Goal: Task Accomplishment & Management: Use online tool/utility

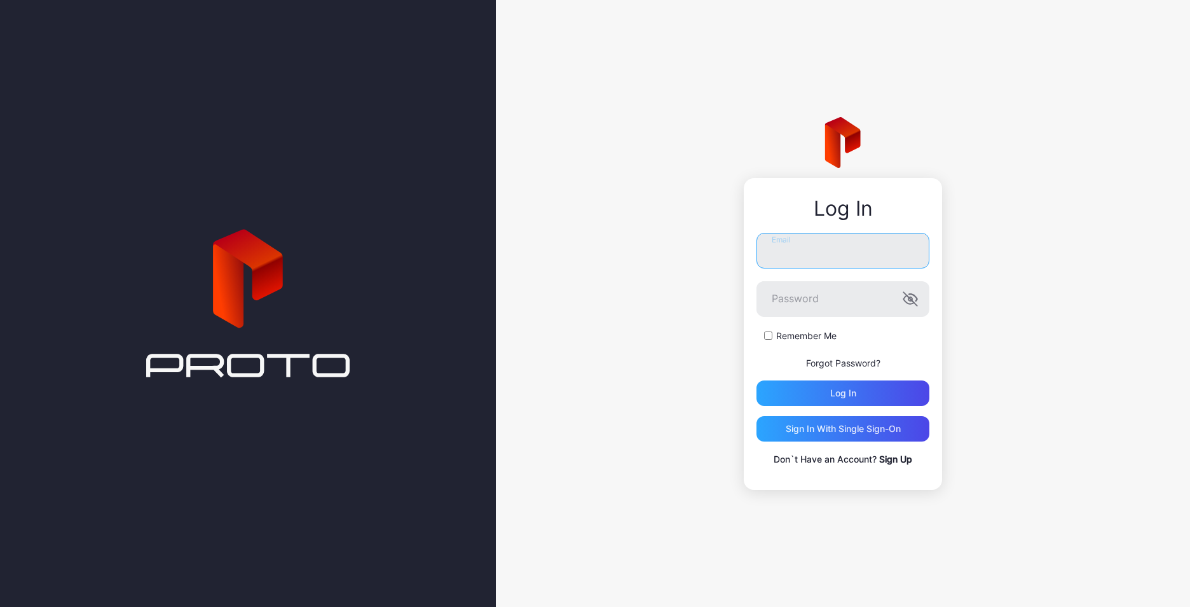
type input "**********"
click at [785, 391] on div "Log in" at bounding box center [843, 392] width 173 height 25
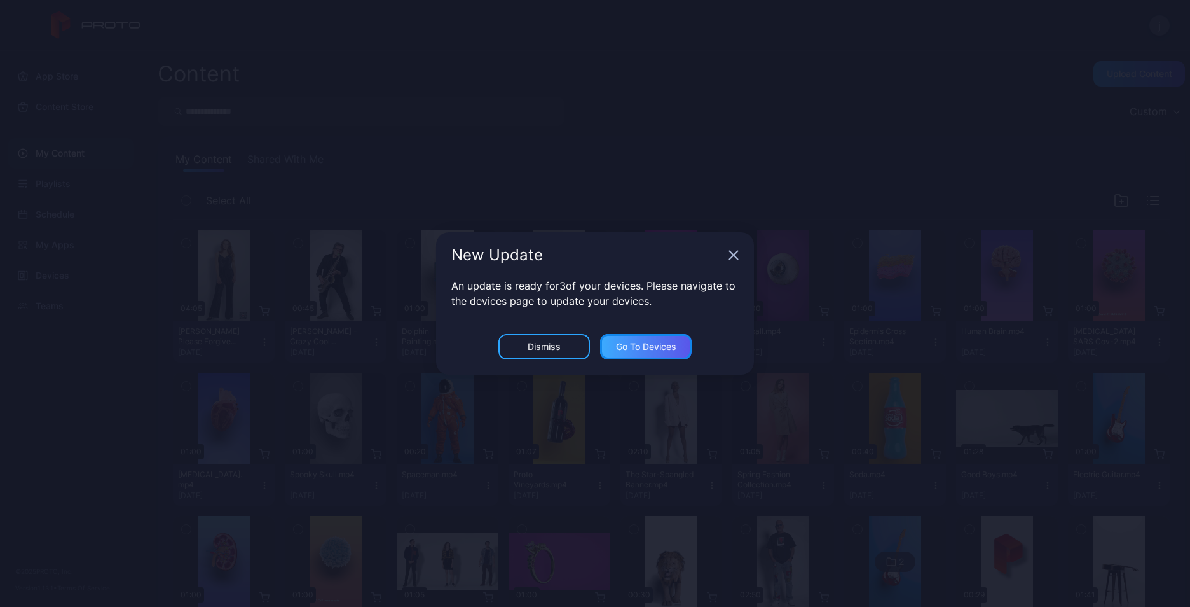
click at [626, 342] on div "Go to devices" at bounding box center [646, 346] width 60 height 10
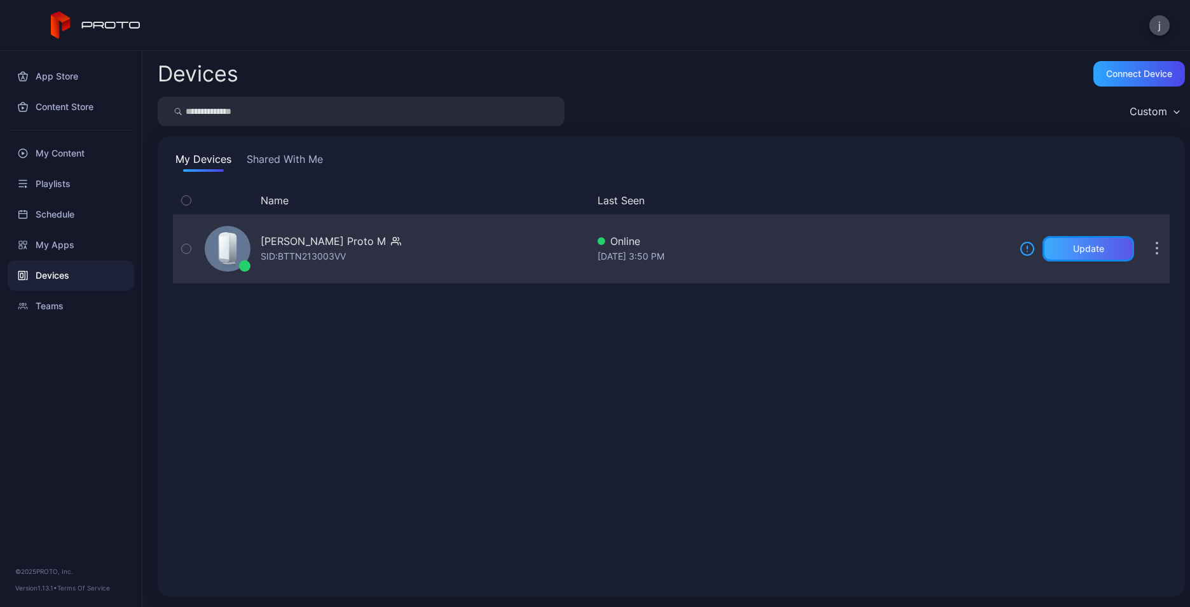
click at [1073, 249] on div "Update" at bounding box center [1088, 249] width 31 height 10
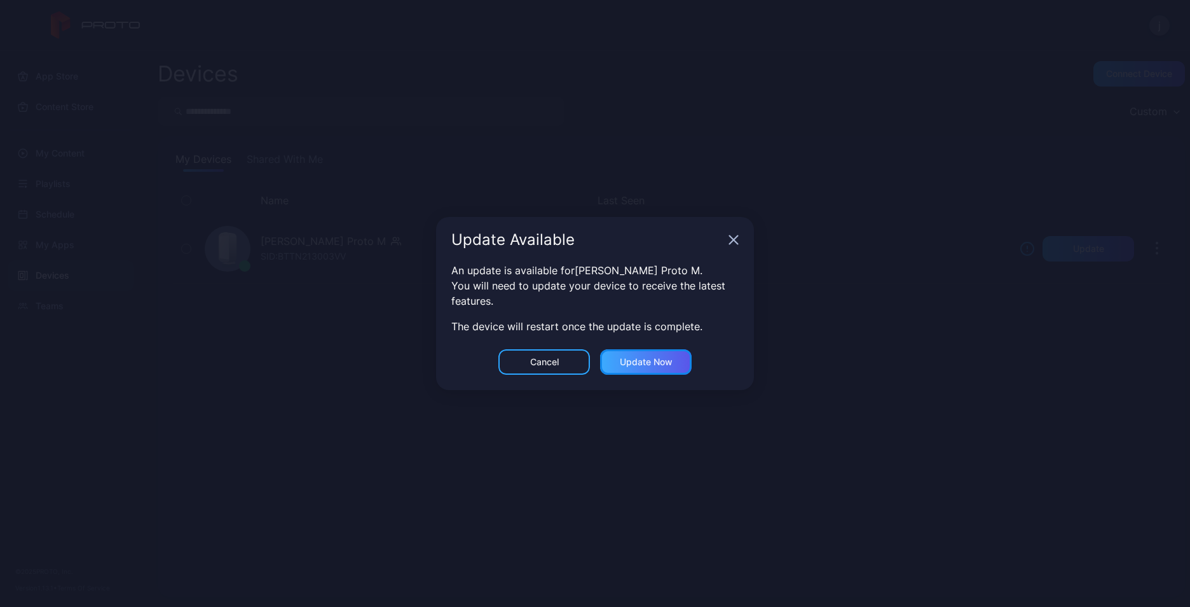
click at [649, 363] on div "Update now" at bounding box center [646, 362] width 53 height 10
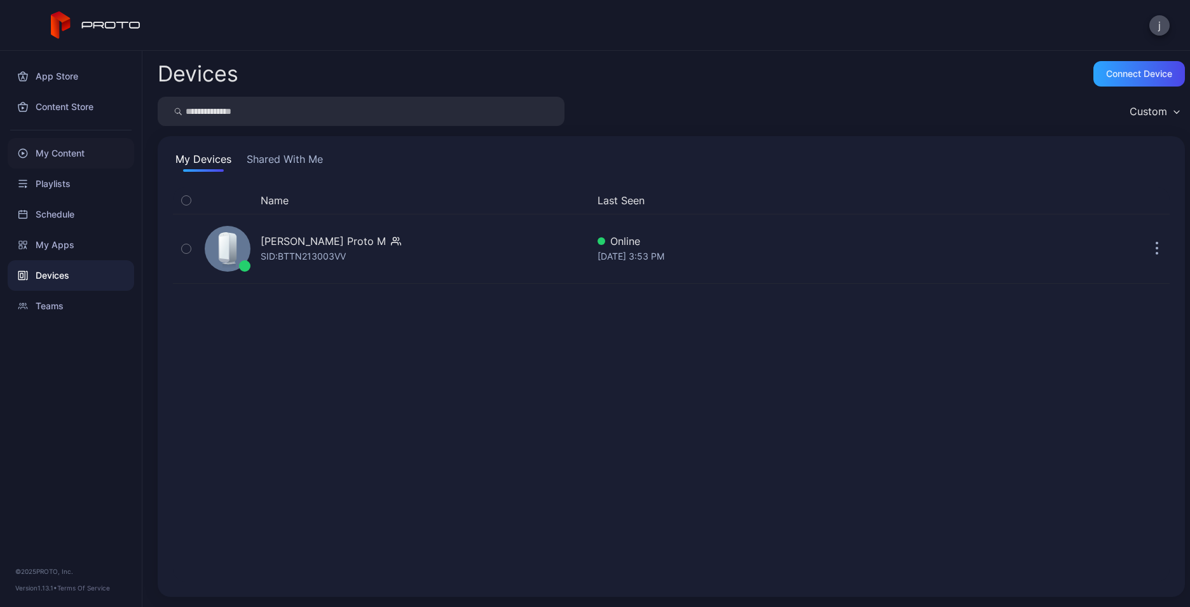
click at [76, 150] on div "My Content" at bounding box center [71, 153] width 127 height 31
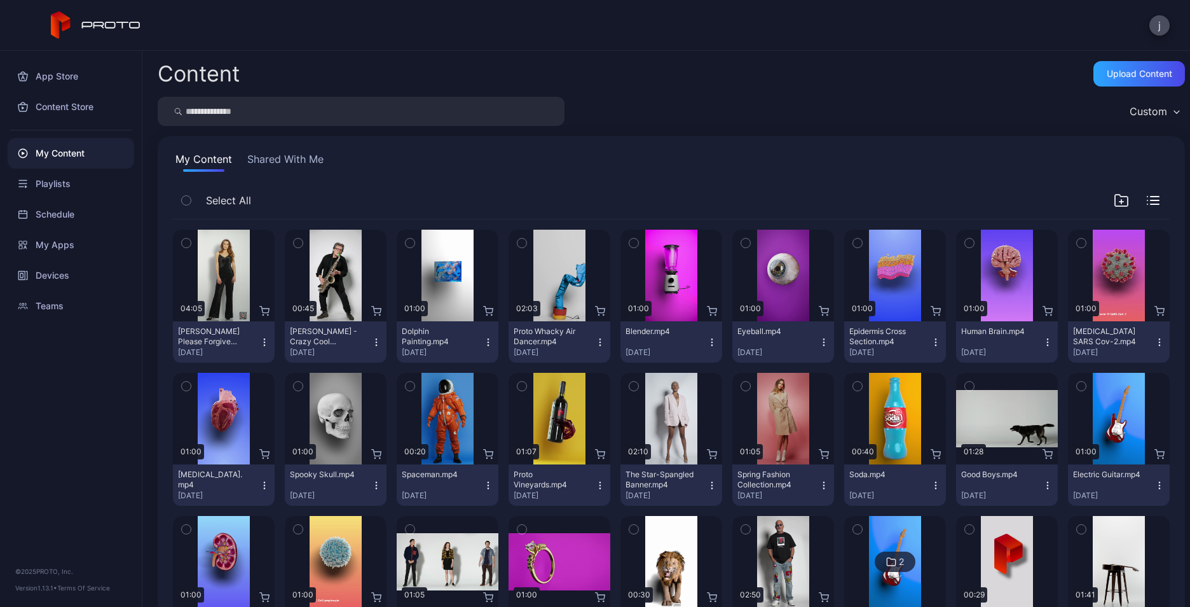
click at [283, 159] on button "Shared With Me" at bounding box center [285, 161] width 81 height 20
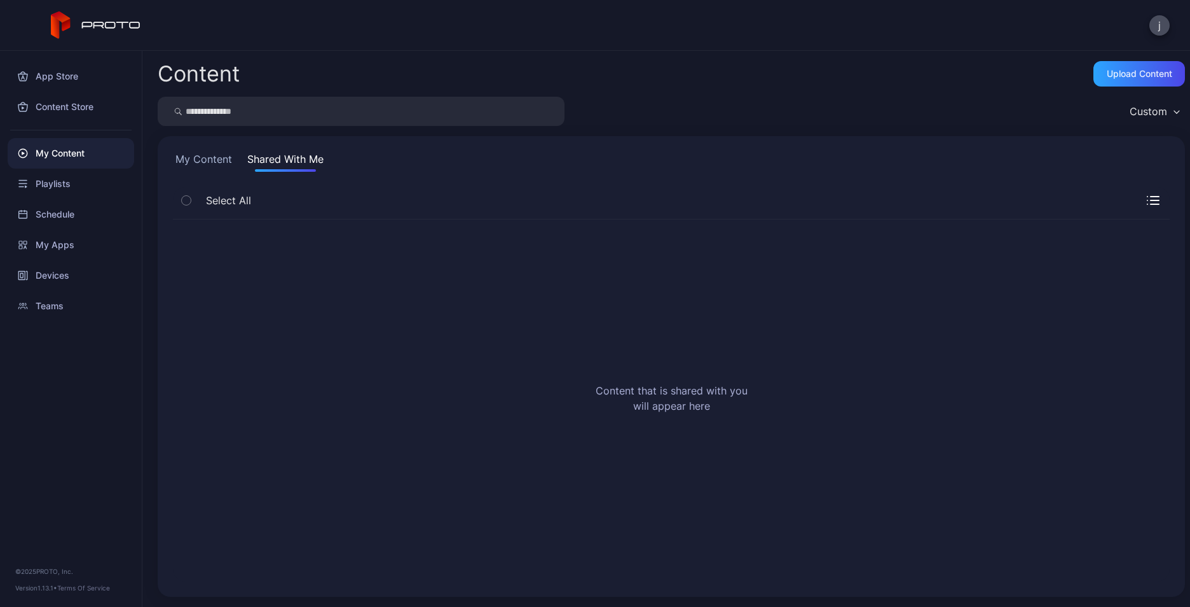
click at [189, 153] on button "My Content" at bounding box center [204, 161] width 62 height 20
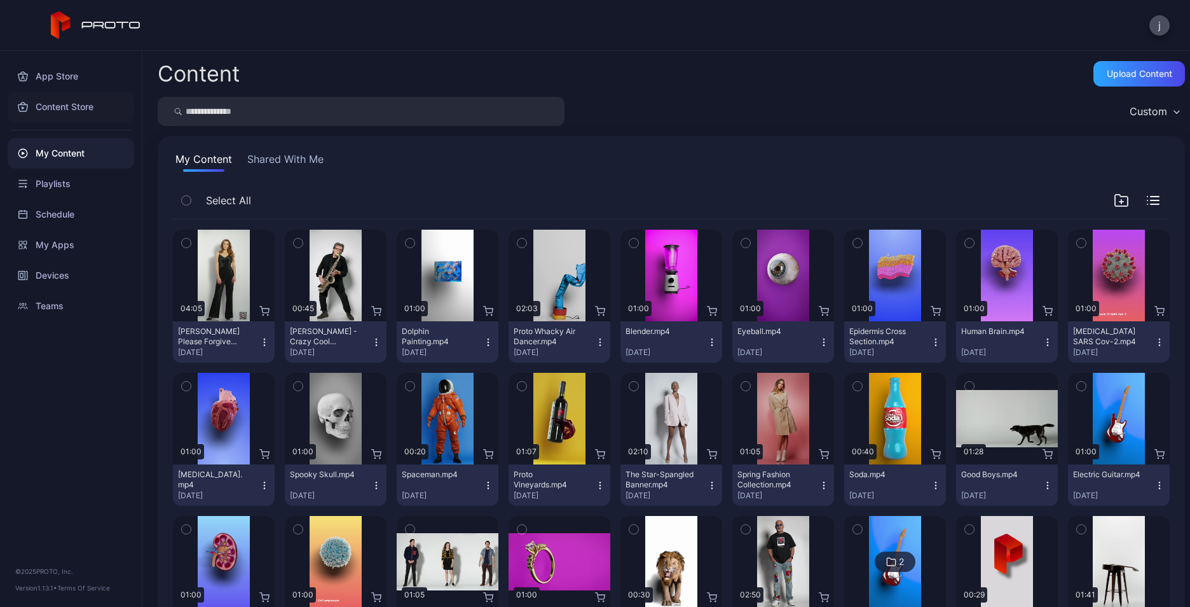
click at [56, 101] on div "Content Store" at bounding box center [71, 107] width 127 height 31
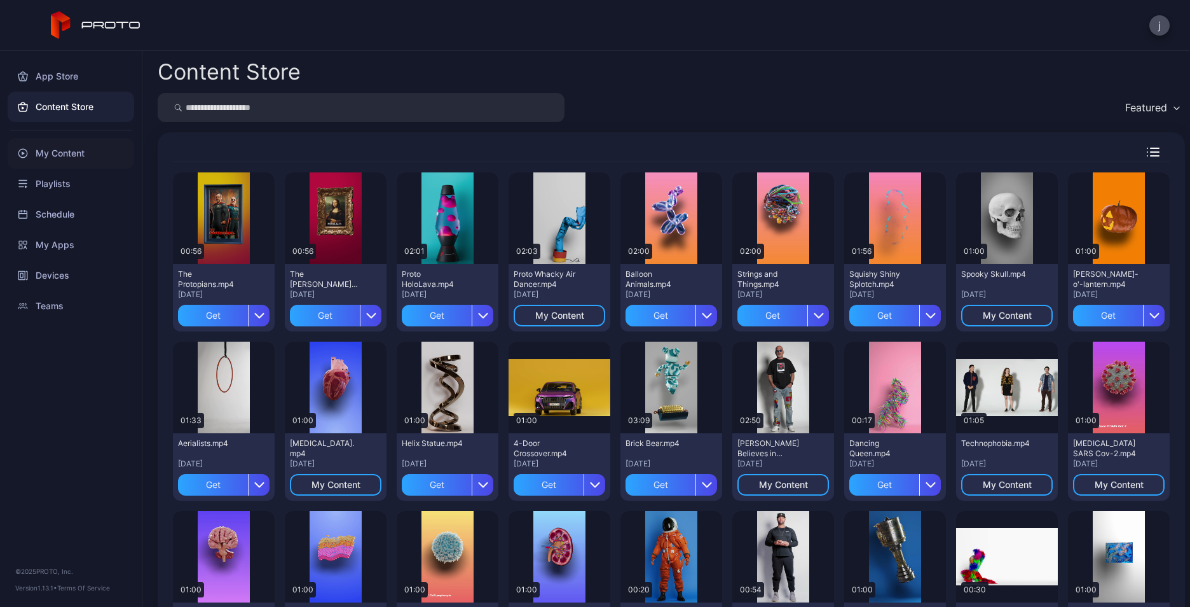
click at [54, 153] on div "My Content" at bounding box center [71, 153] width 127 height 31
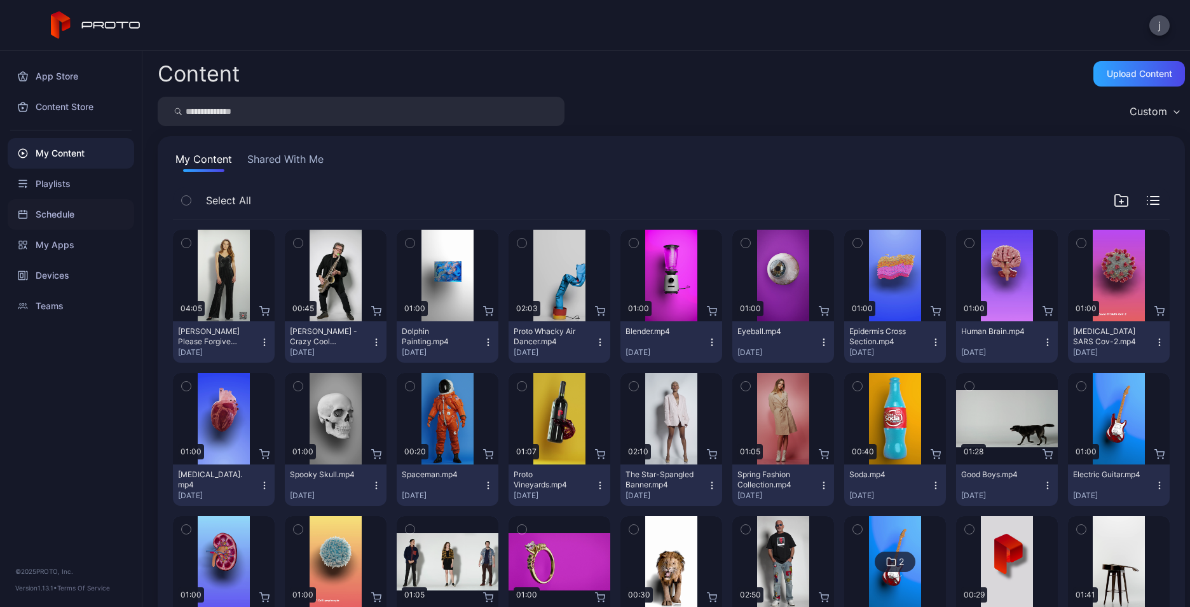
click at [64, 211] on div "Schedule" at bounding box center [71, 214] width 127 height 31
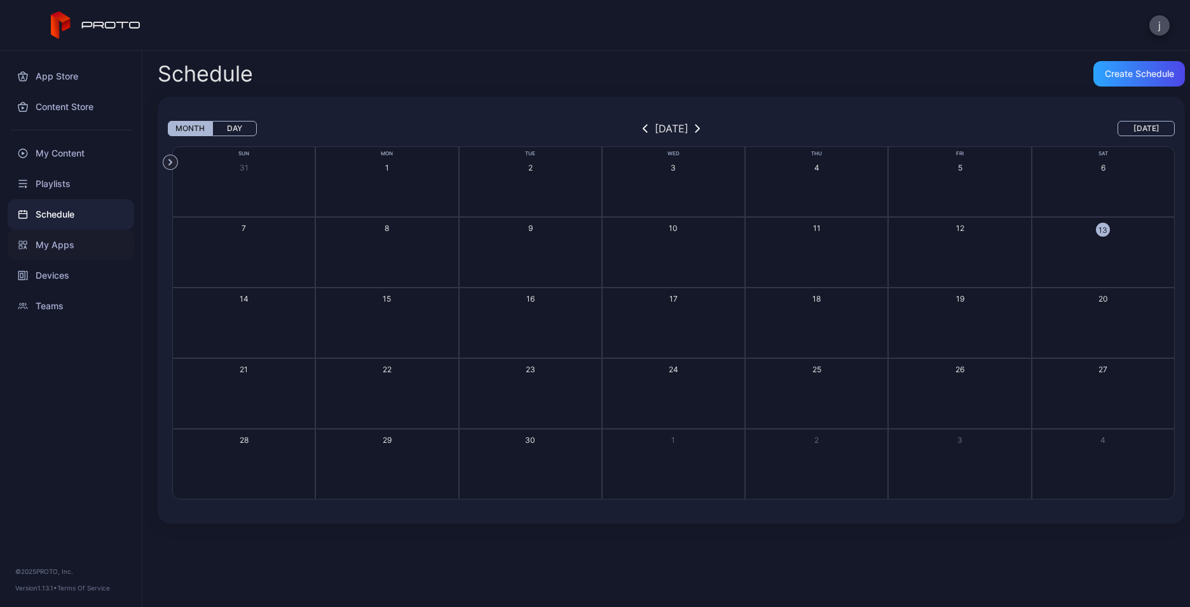
click at [57, 242] on div "My Apps" at bounding box center [71, 245] width 127 height 31
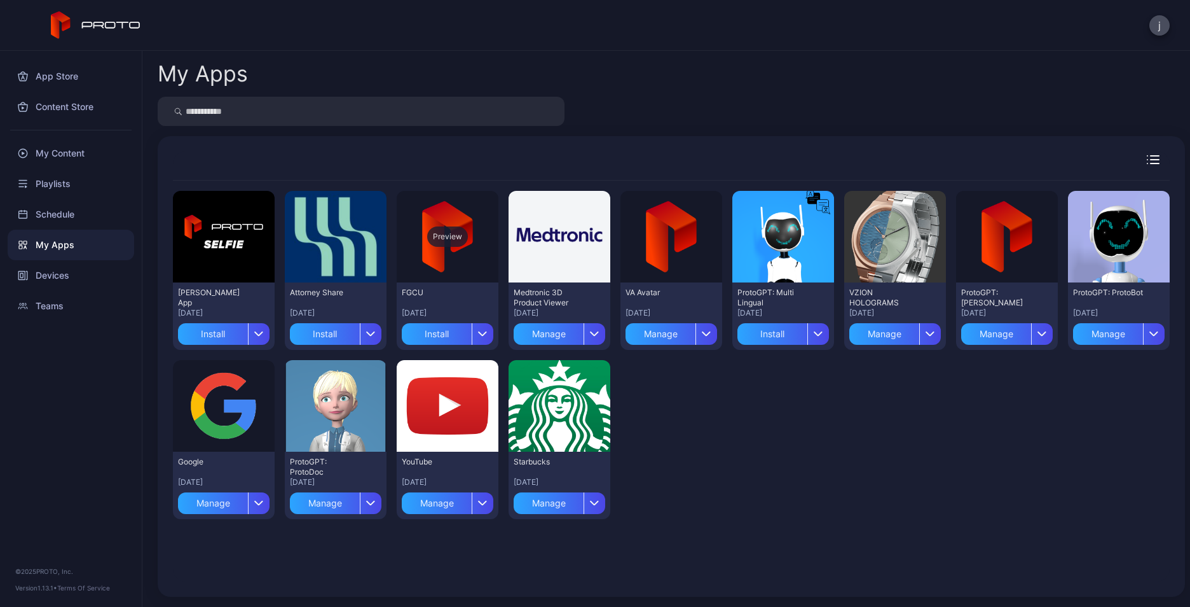
click at [435, 238] on div "Preview" at bounding box center [447, 236] width 41 height 20
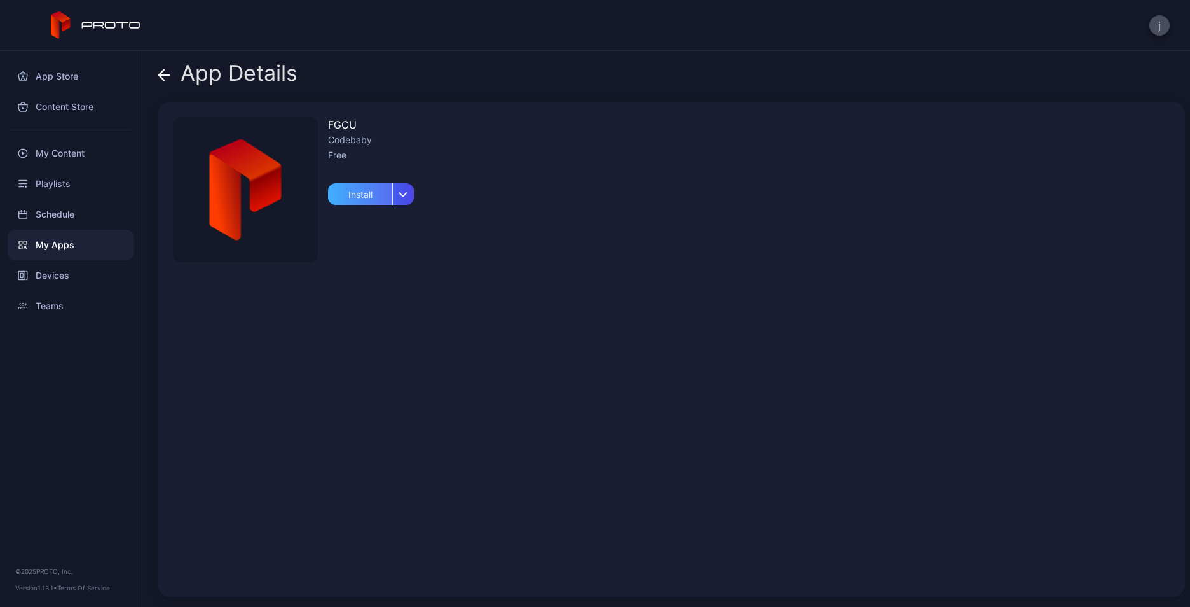
click at [354, 196] on div "Install" at bounding box center [360, 194] width 64 height 22
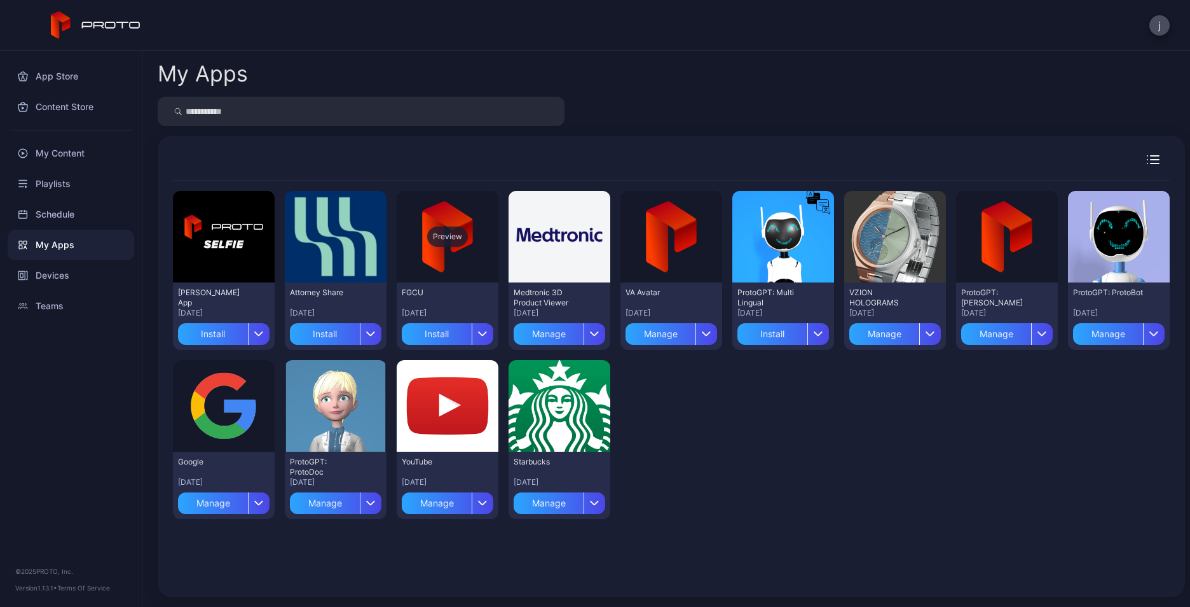
click at [415, 219] on div "Preview" at bounding box center [448, 237] width 102 height 92
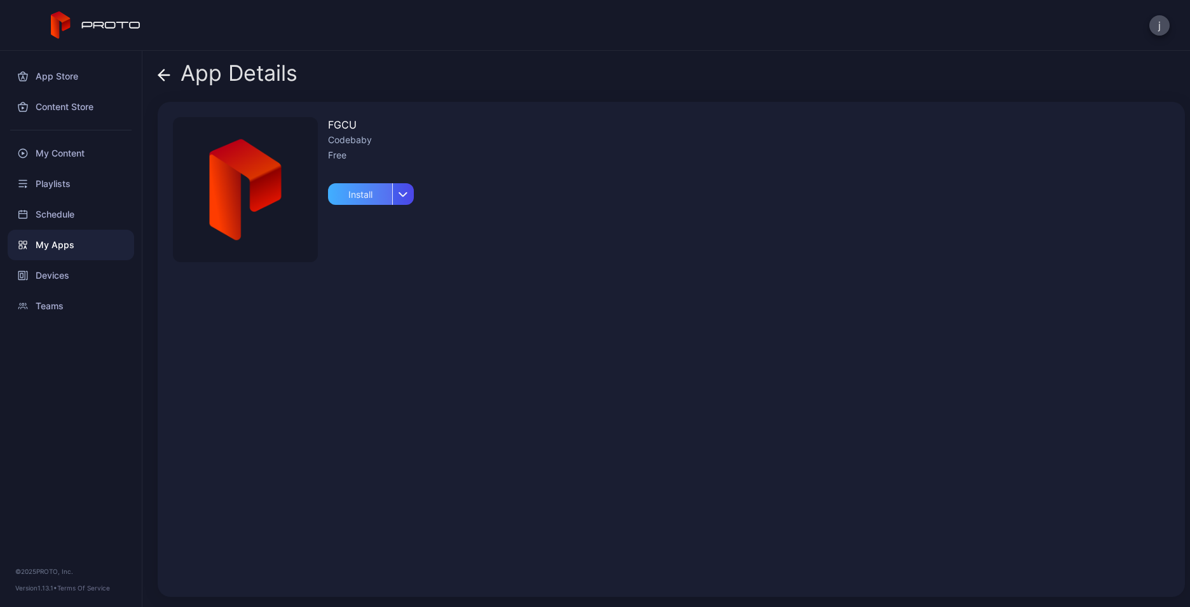
click at [369, 201] on div "Install" at bounding box center [360, 194] width 64 height 22
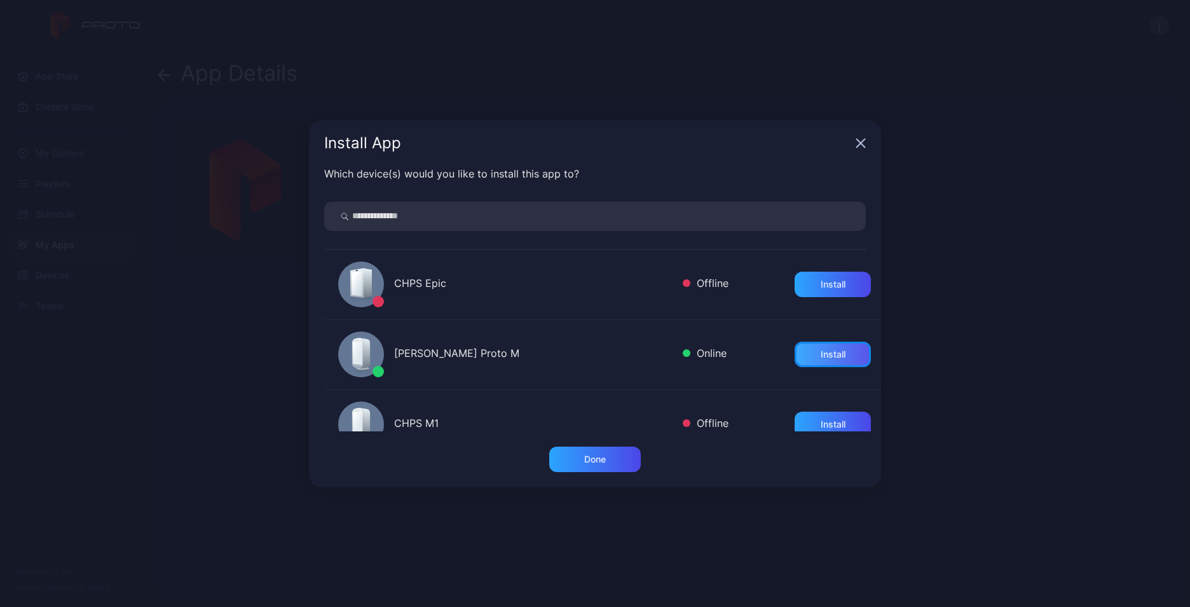
click at [821, 355] on div "Install" at bounding box center [833, 354] width 25 height 10
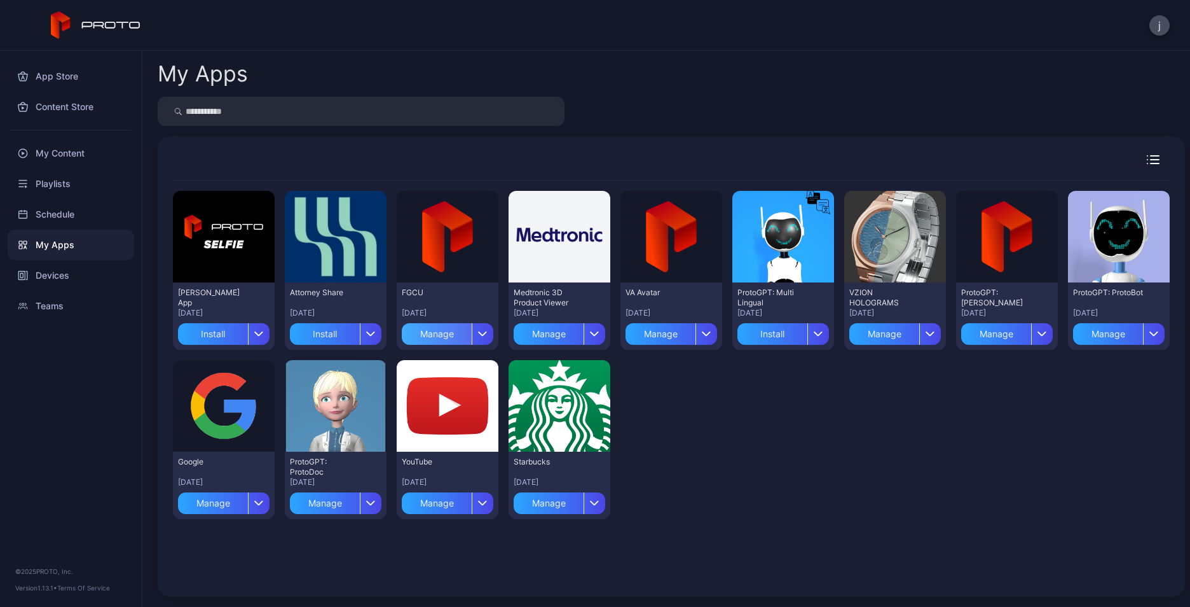
click at [441, 331] on div "Manage" at bounding box center [437, 334] width 70 height 22
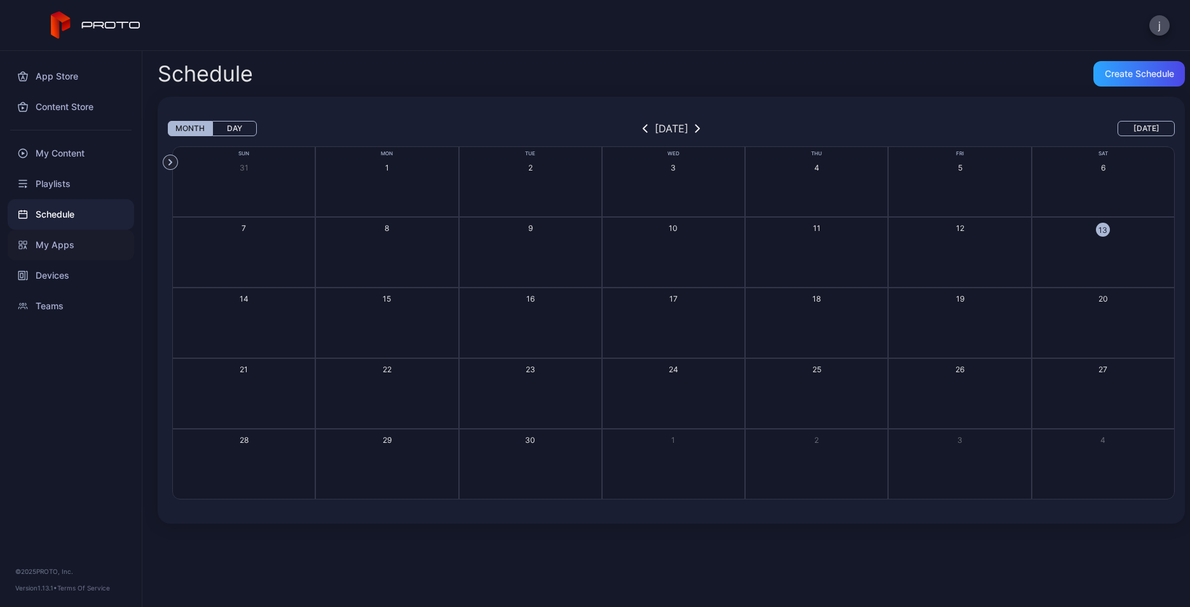
click at [57, 244] on div "My Apps" at bounding box center [71, 245] width 127 height 31
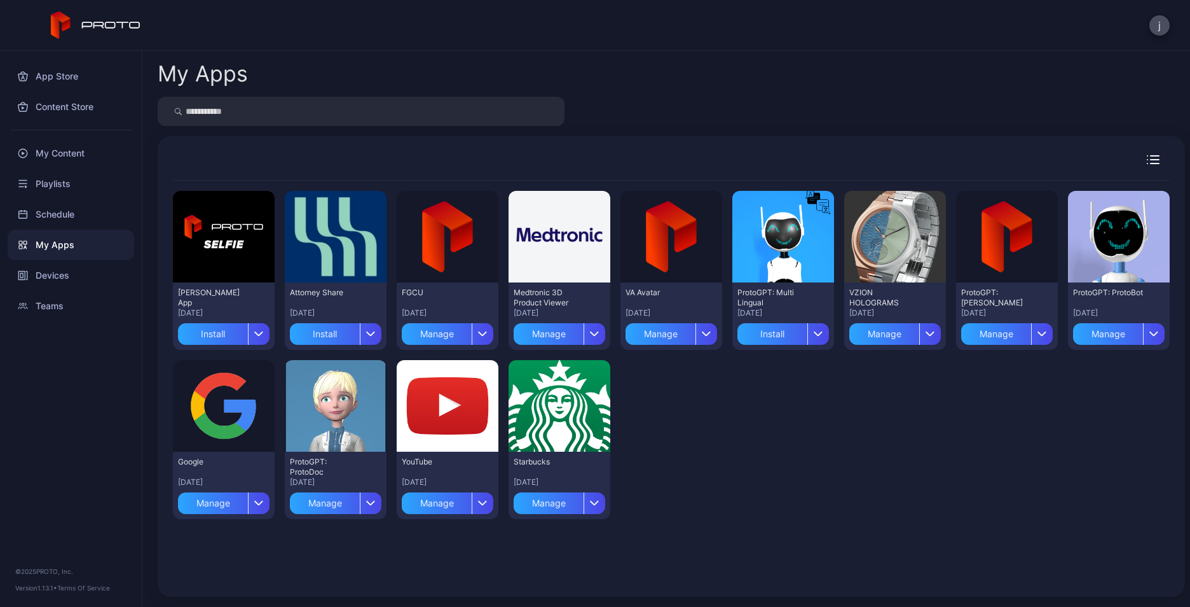
click at [717, 334] on div "Preview [PERSON_NAME] App [DATE] Install Preview Attorney Share [DATE] Install …" at bounding box center [671, 355] width 997 height 348
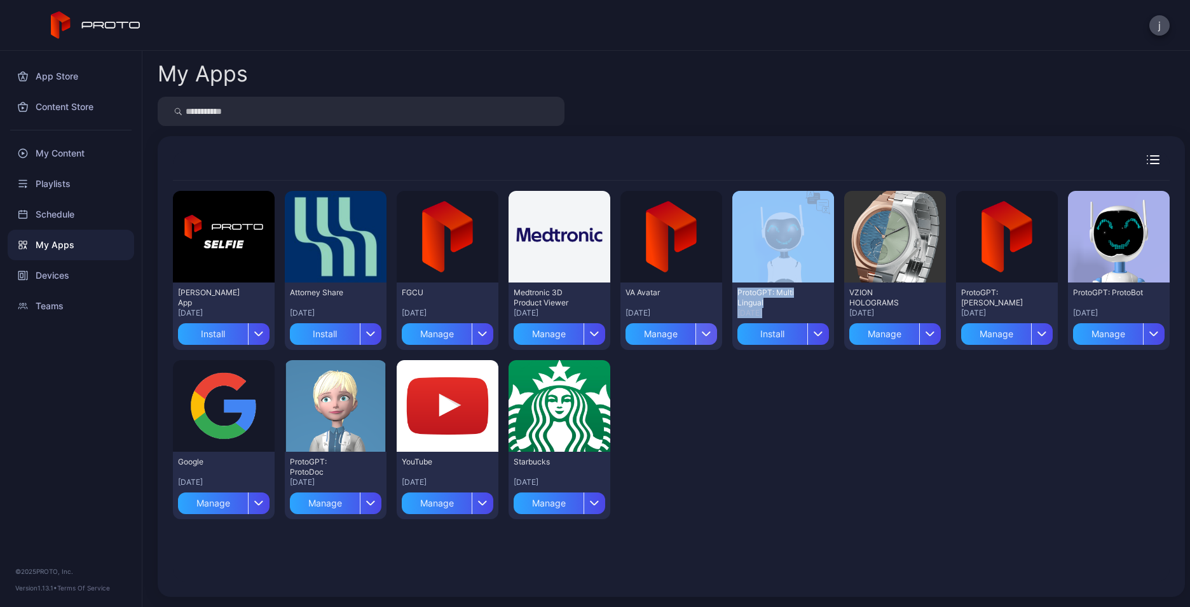
drag, startPoint x: 717, startPoint y: 334, endPoint x: 694, endPoint y: 334, distance: 22.3
click at [702, 334] on icon "button" at bounding box center [707, 333] width 10 height 5
click at [647, 368] on button "Install" at bounding box center [664, 371] width 108 height 41
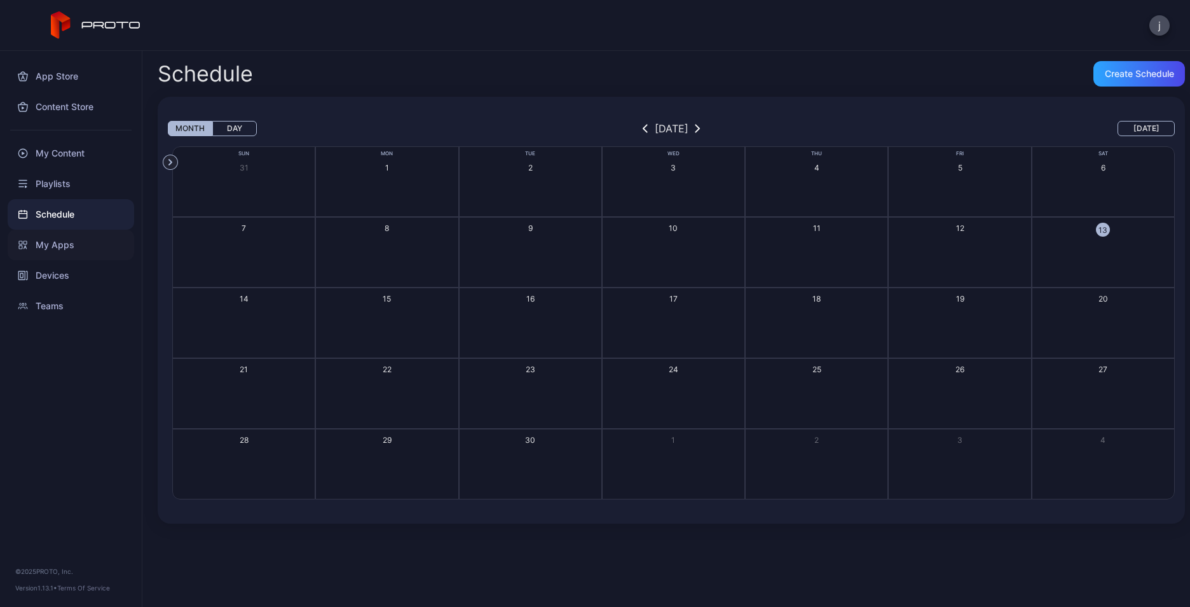
click at [60, 240] on div "My Apps" at bounding box center [71, 245] width 127 height 31
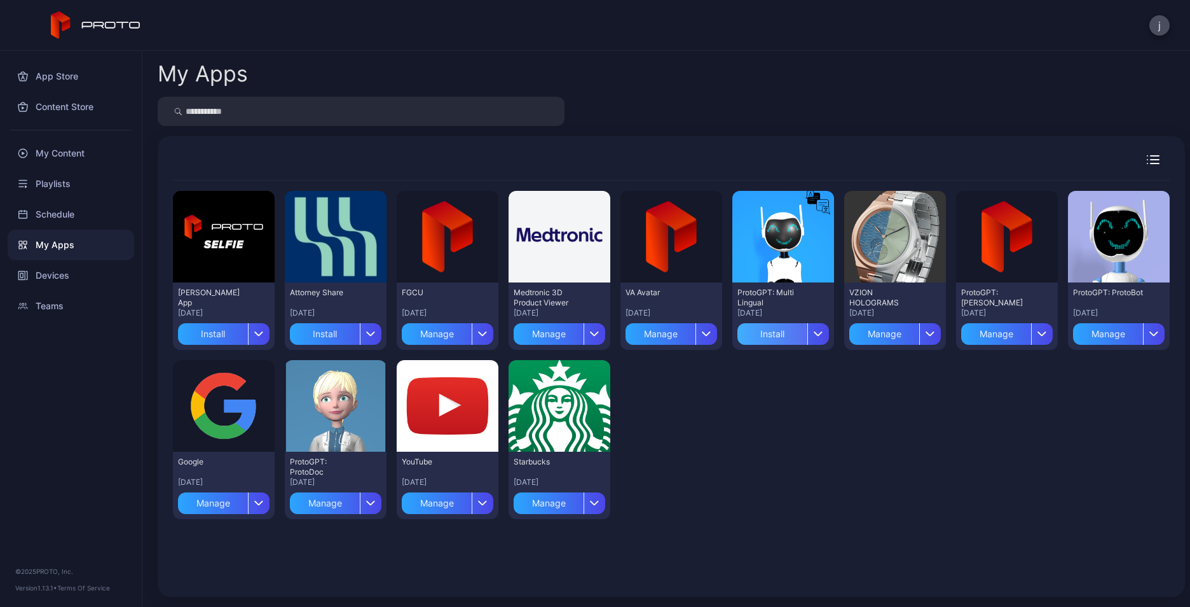
click at [764, 336] on div "Install" at bounding box center [773, 334] width 70 height 22
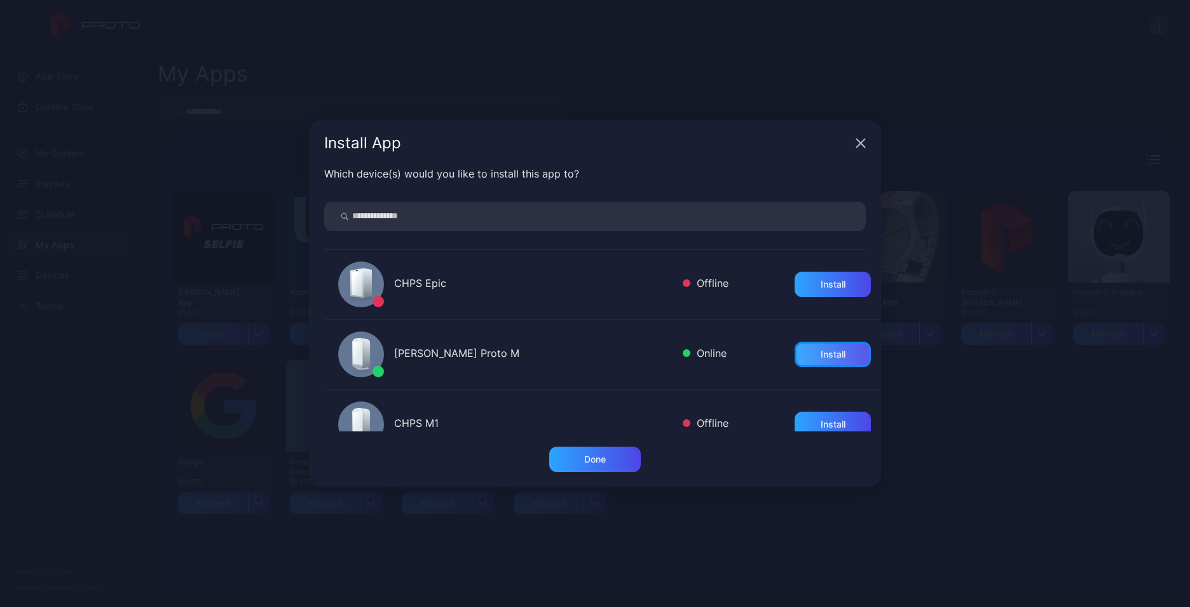
click at [821, 357] on div "Install" at bounding box center [833, 354] width 25 height 10
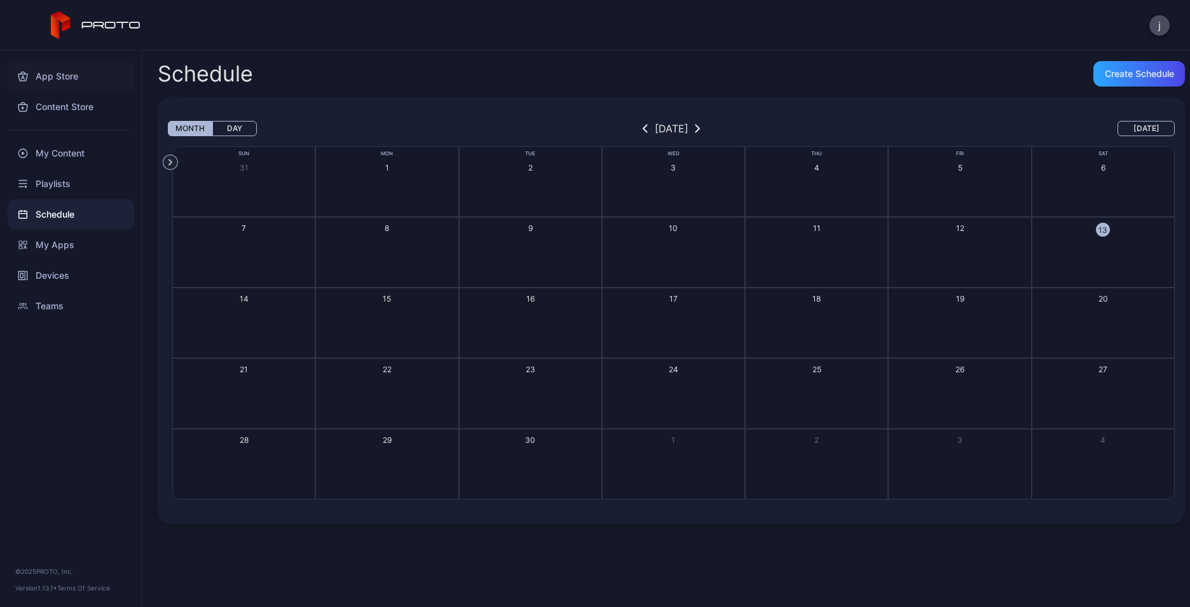
click at [55, 81] on div "App Store" at bounding box center [71, 76] width 127 height 31
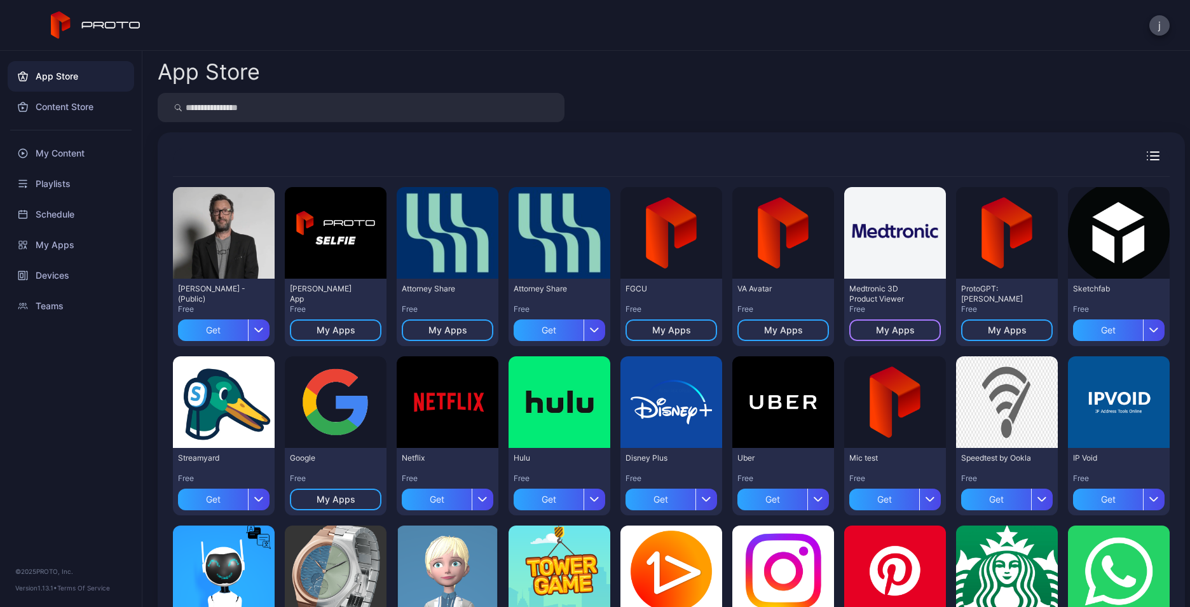
click at [876, 333] on div "My Apps" at bounding box center [895, 330] width 39 height 10
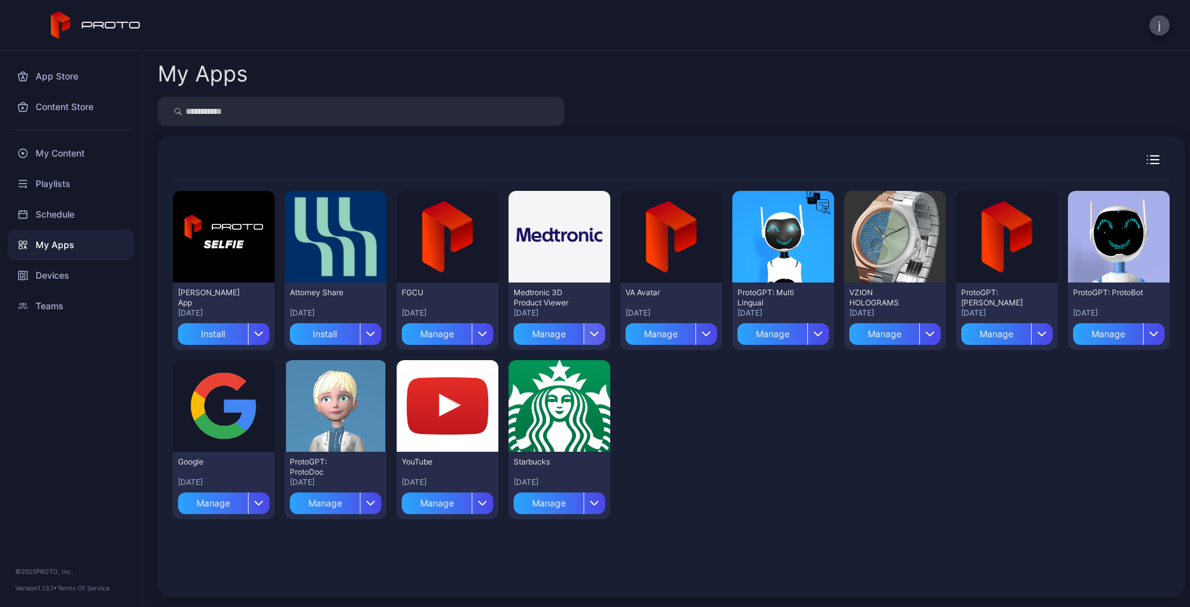
click at [590, 336] on icon "button" at bounding box center [595, 333] width 10 height 5
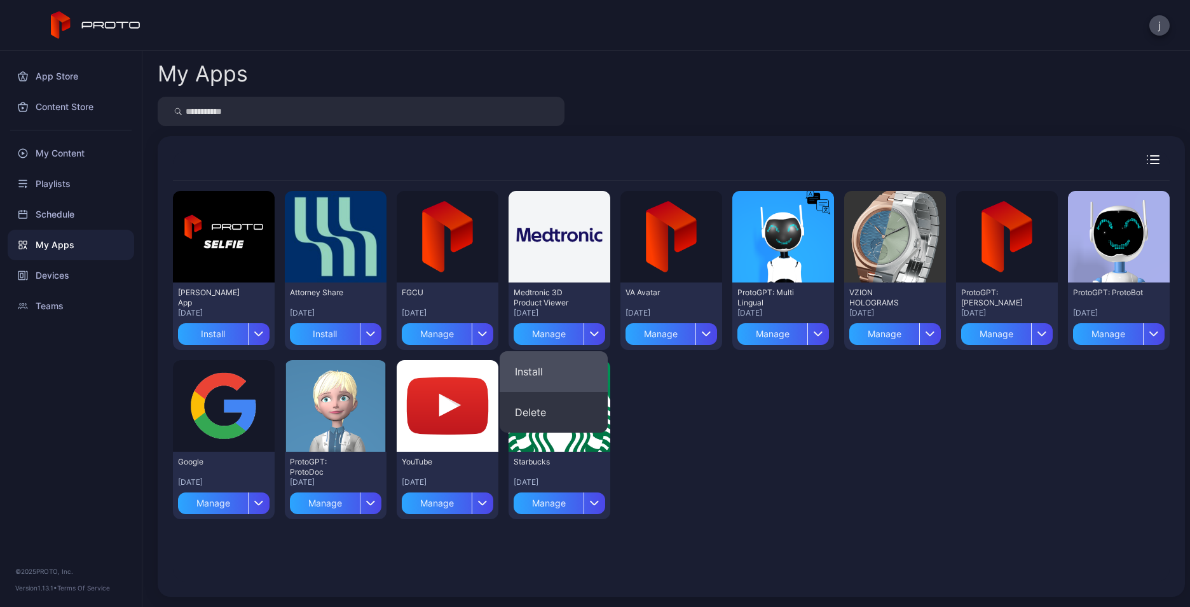
click at [520, 371] on button "Install" at bounding box center [554, 371] width 108 height 41
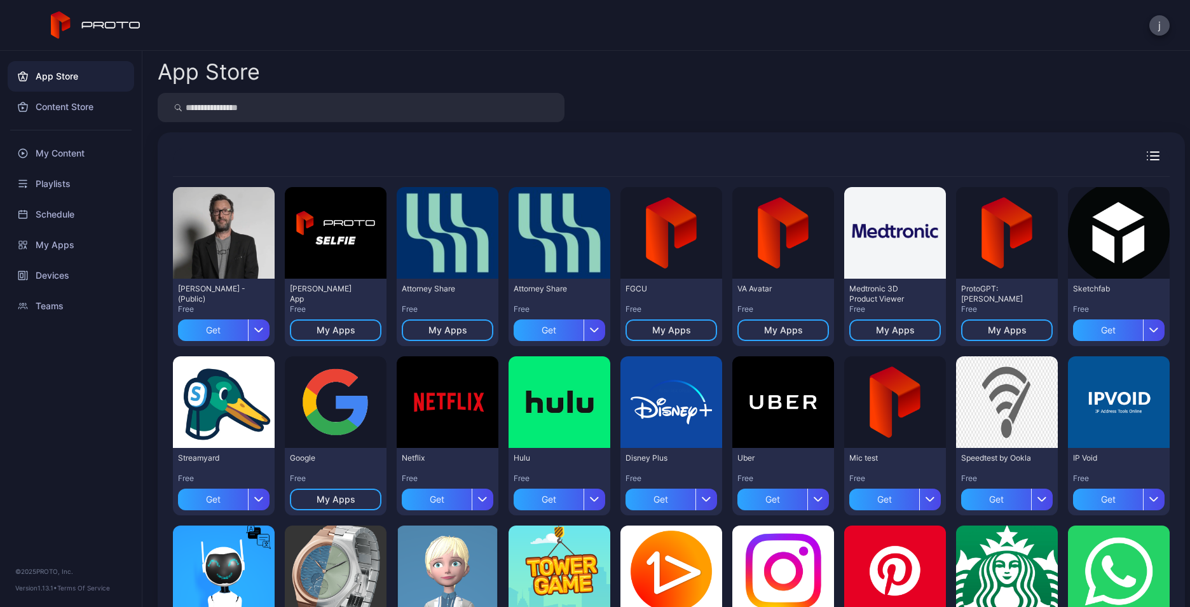
click at [47, 81] on div "App Store" at bounding box center [71, 76] width 127 height 31
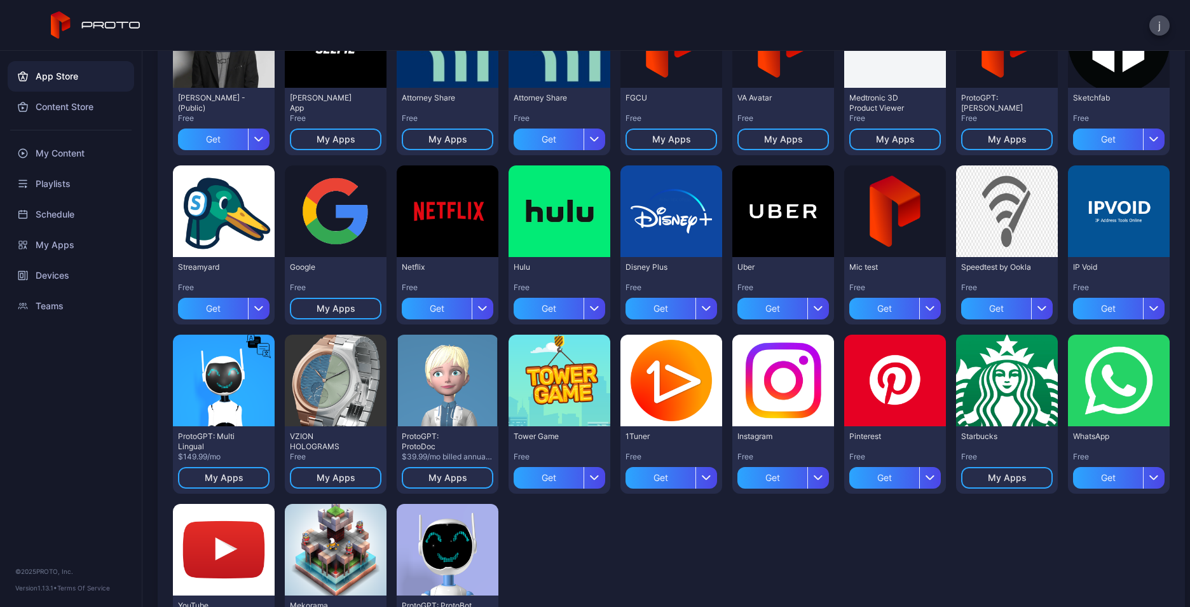
scroll to position [282, 0]
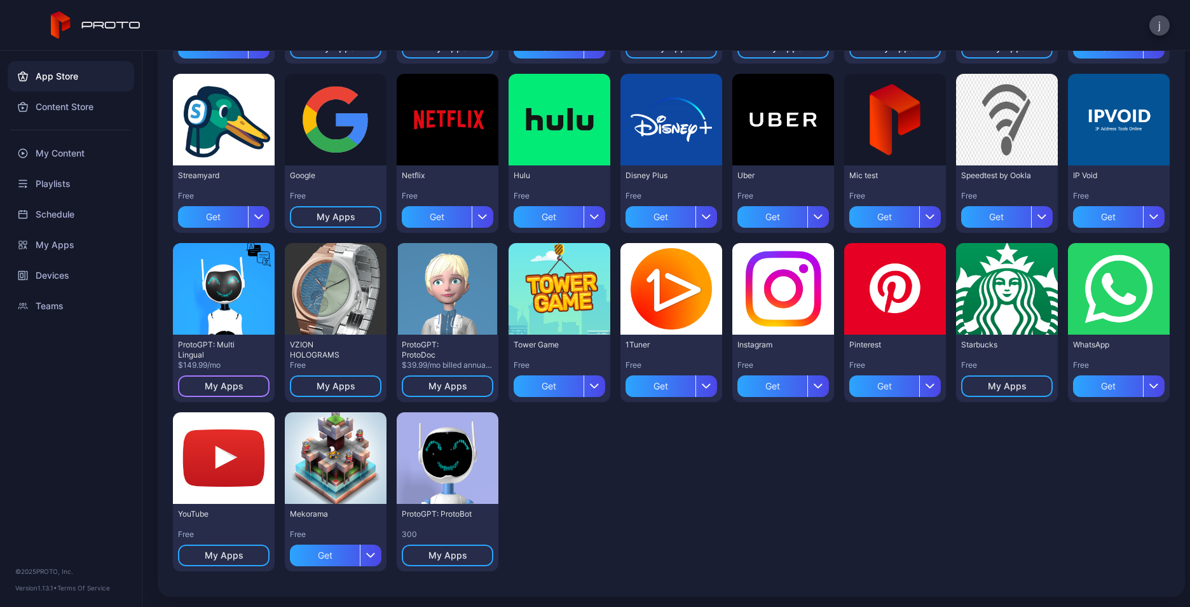
click at [230, 381] on div "My Apps" at bounding box center [224, 386] width 39 height 10
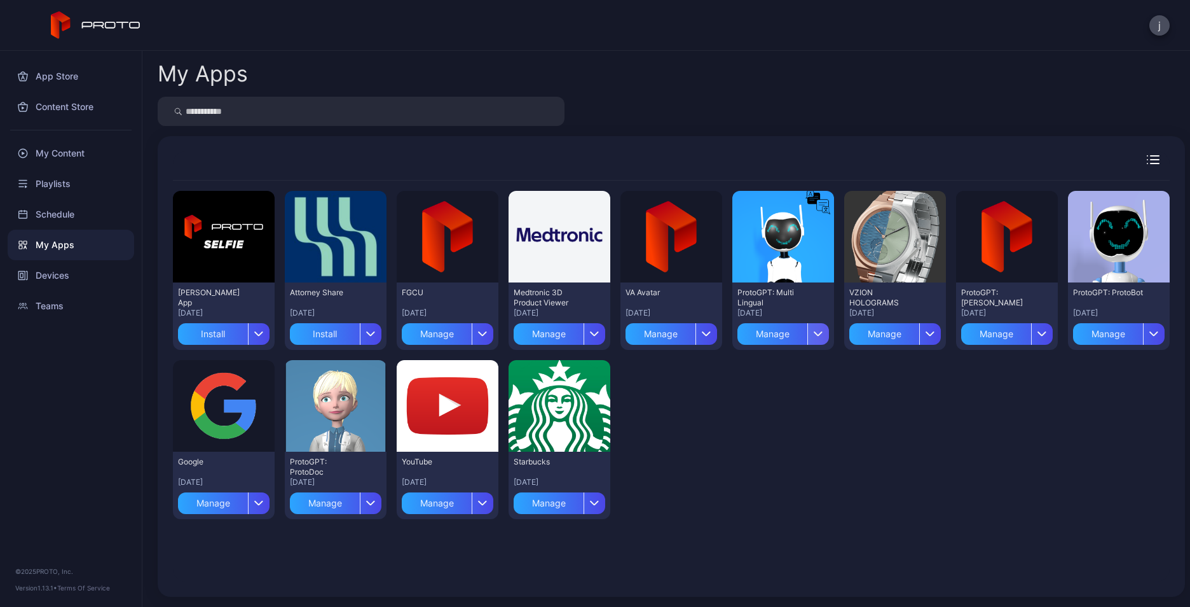
click at [814, 336] on icon "button" at bounding box center [819, 333] width 10 height 5
click at [776, 371] on button "Install" at bounding box center [774, 371] width 108 height 41
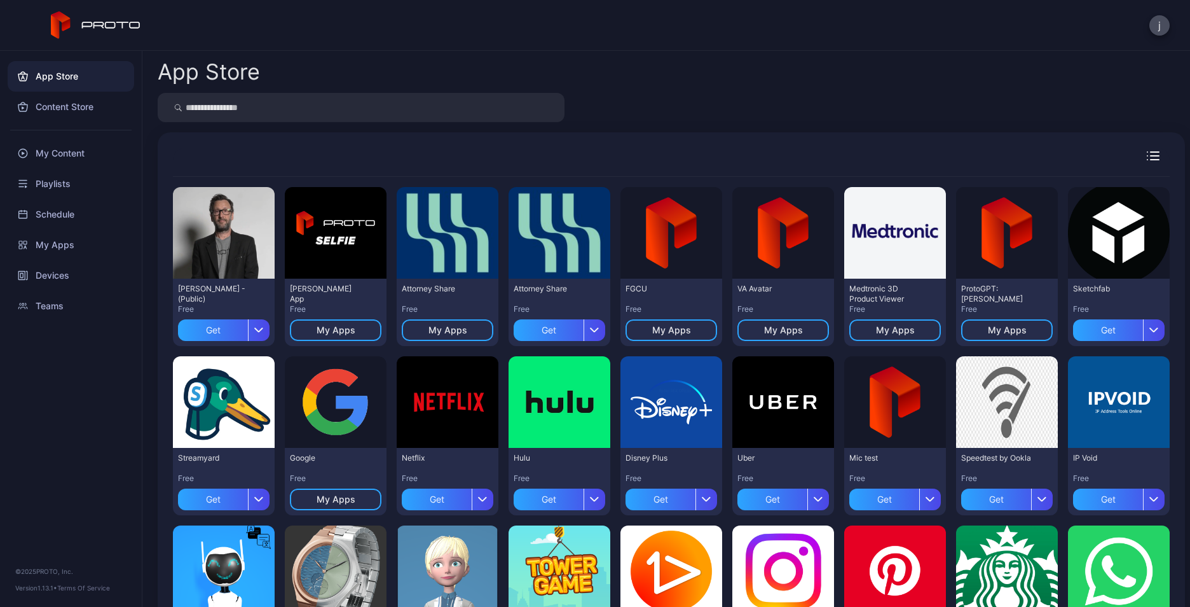
click at [59, 76] on div "App Store" at bounding box center [71, 76] width 127 height 31
click at [254, 329] on icon "button" at bounding box center [259, 329] width 10 height 5
click at [217, 408] on button "Get and Install" at bounding box center [223, 408] width 108 height 41
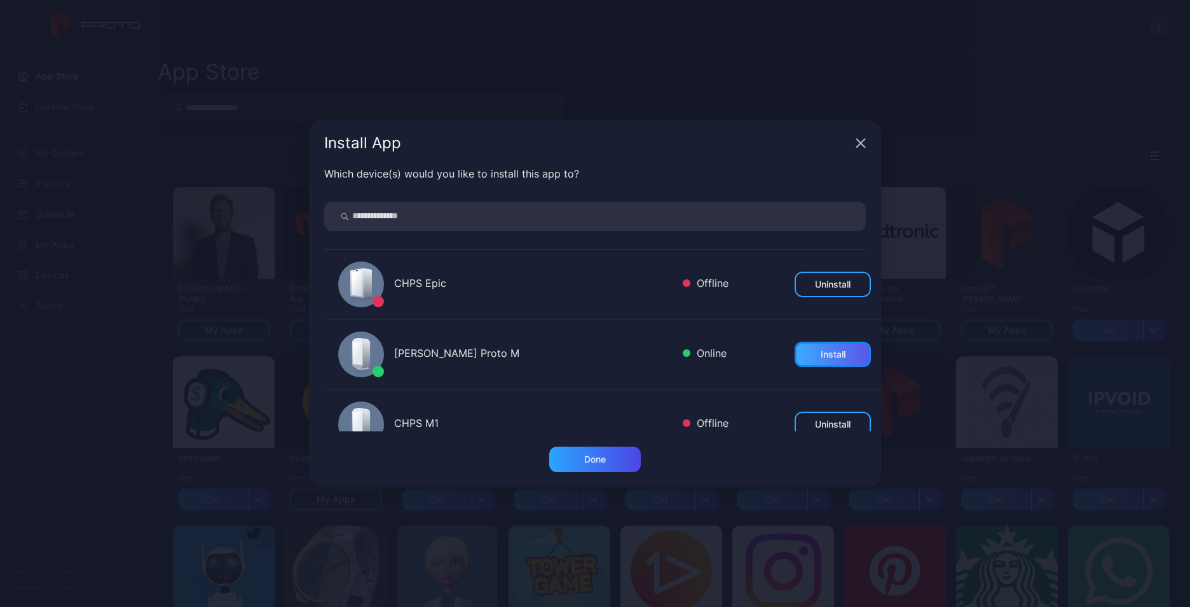
click at [795, 348] on div "Install" at bounding box center [833, 353] width 76 height 25
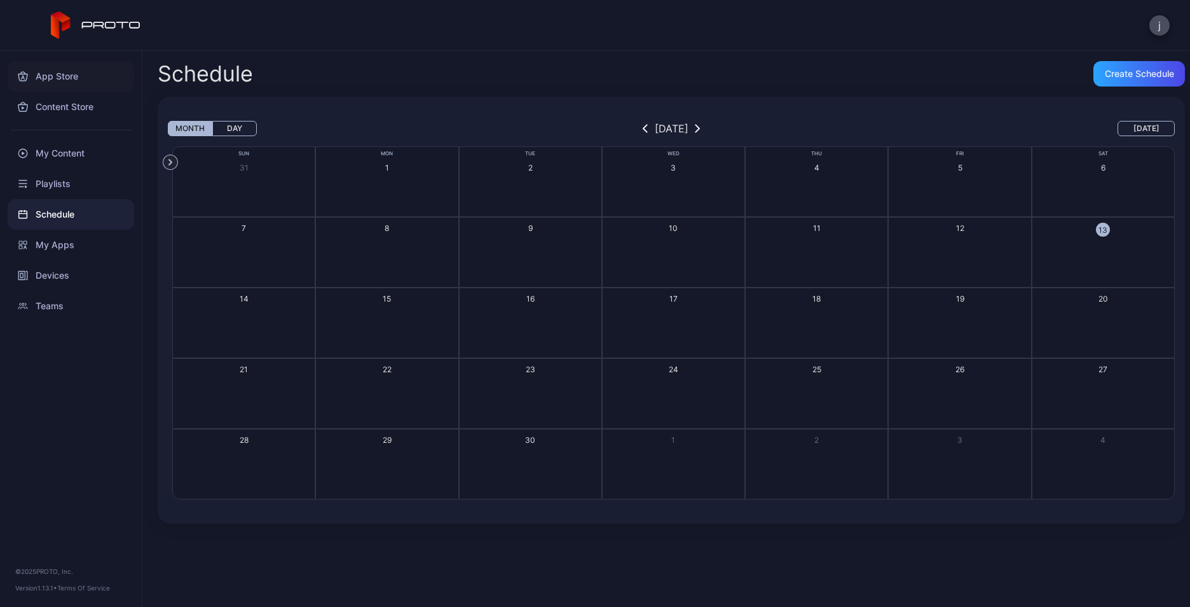
click at [52, 69] on div "App Store" at bounding box center [71, 76] width 127 height 31
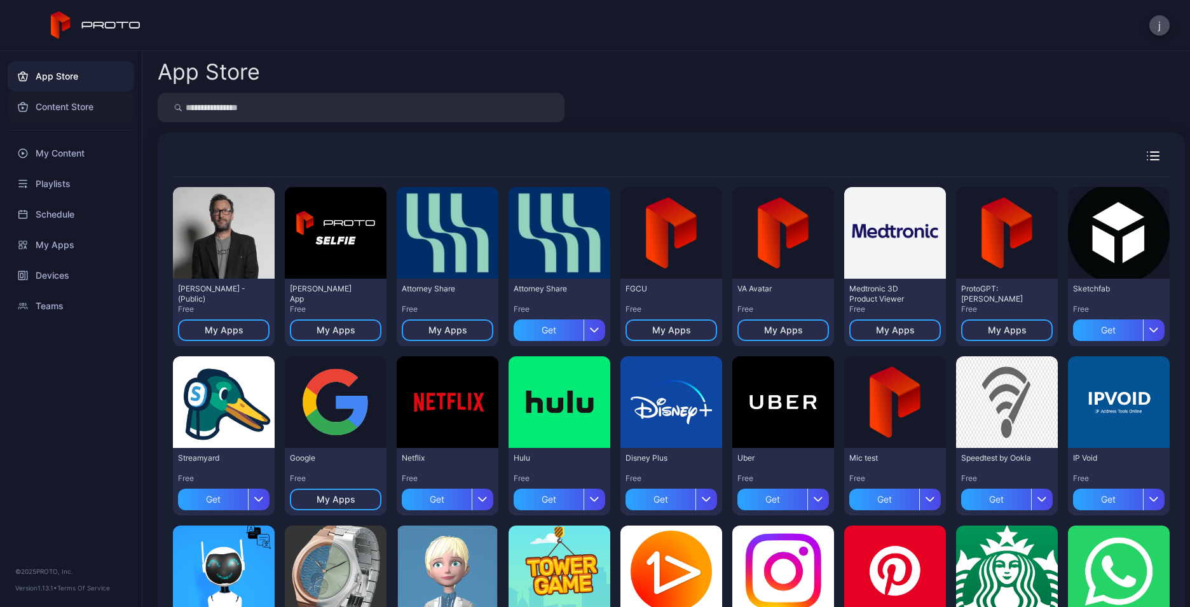
click at [49, 104] on div "Content Store" at bounding box center [71, 107] width 127 height 31
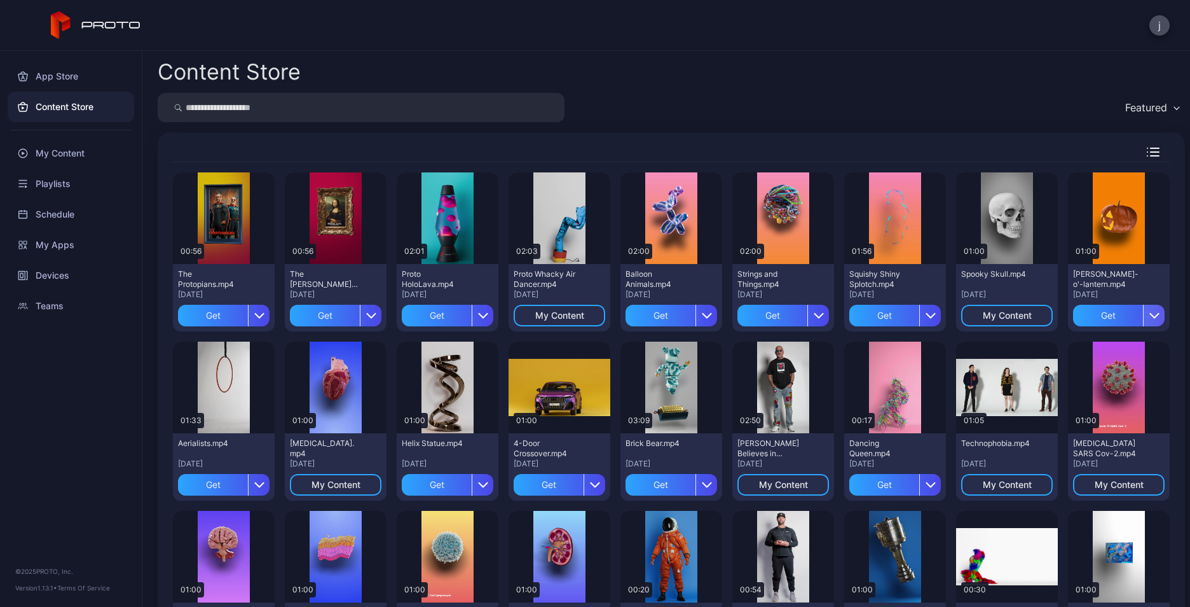
click at [1150, 317] on icon "button" at bounding box center [1155, 315] width 10 height 10
click at [879, 124] on div "Content Store Featured Preview 00:56 The Protopians.mp4 [DATE] Get Preview 00:5…" at bounding box center [666, 329] width 1048 height 556
click at [55, 184] on div "Playlists" at bounding box center [71, 184] width 127 height 31
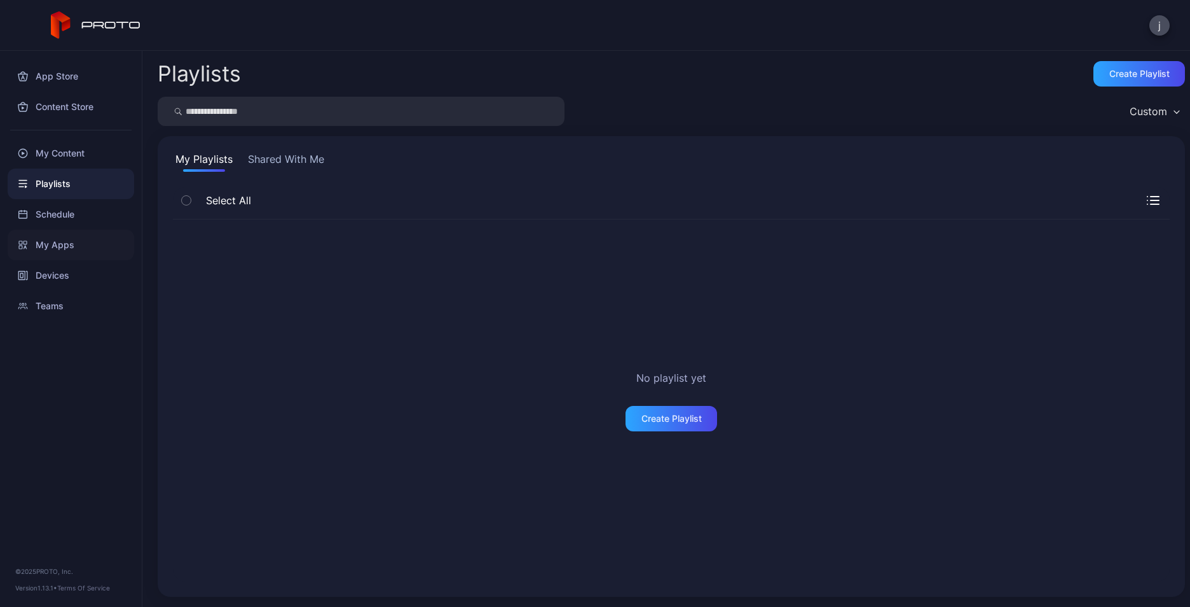
click at [55, 240] on div "My Apps" at bounding box center [71, 245] width 127 height 31
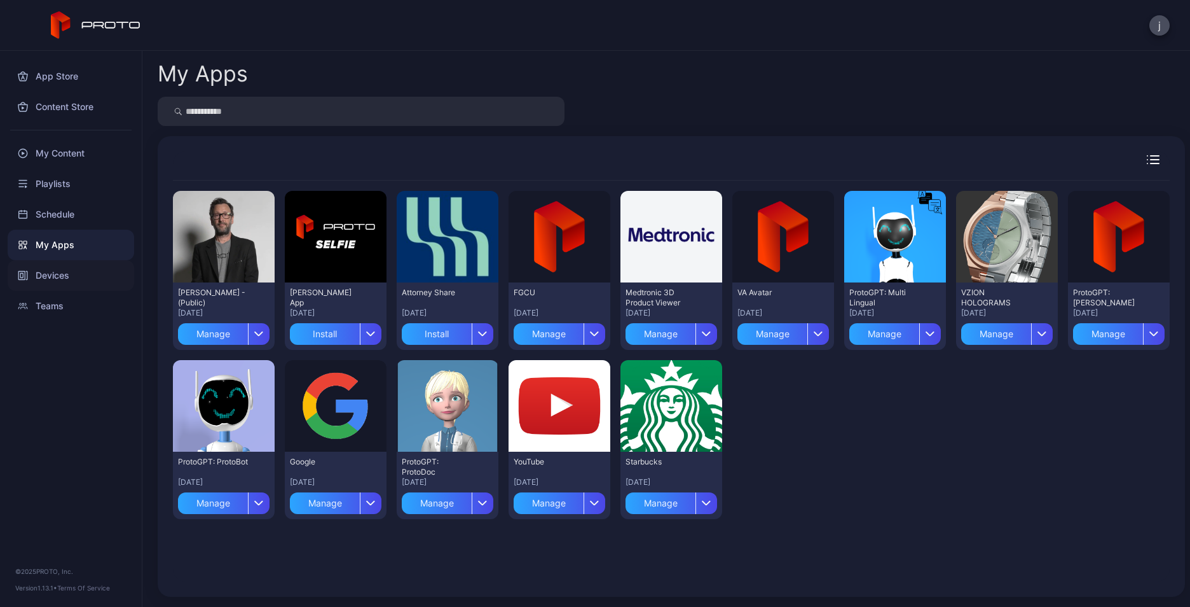
click at [64, 274] on div "Devices" at bounding box center [71, 275] width 127 height 31
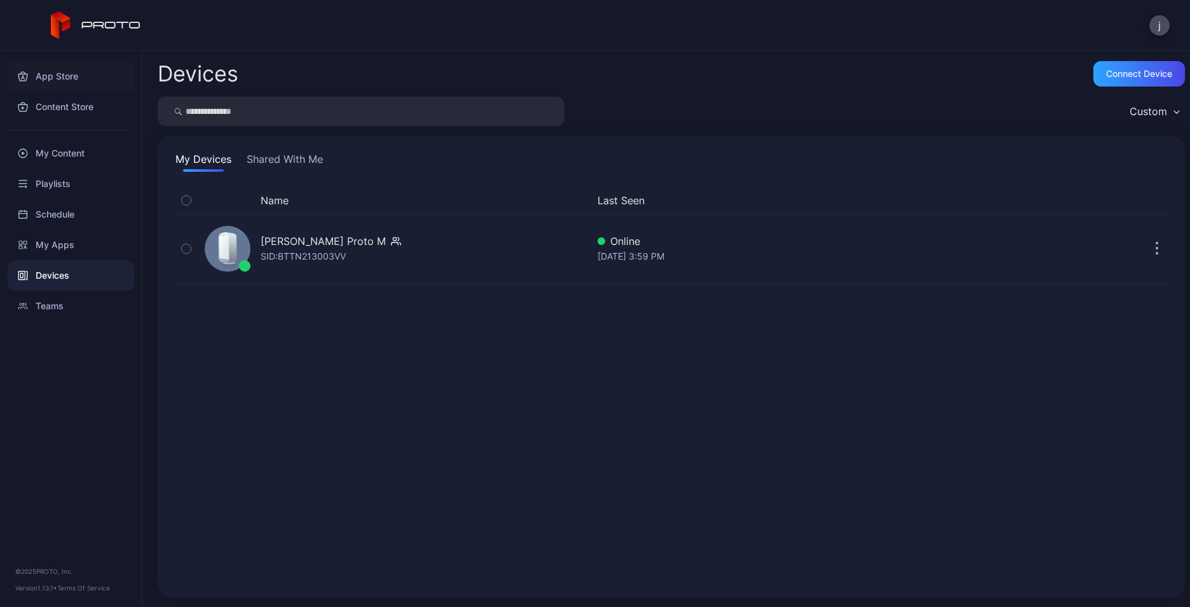
click at [49, 76] on div "App Store" at bounding box center [71, 76] width 127 height 31
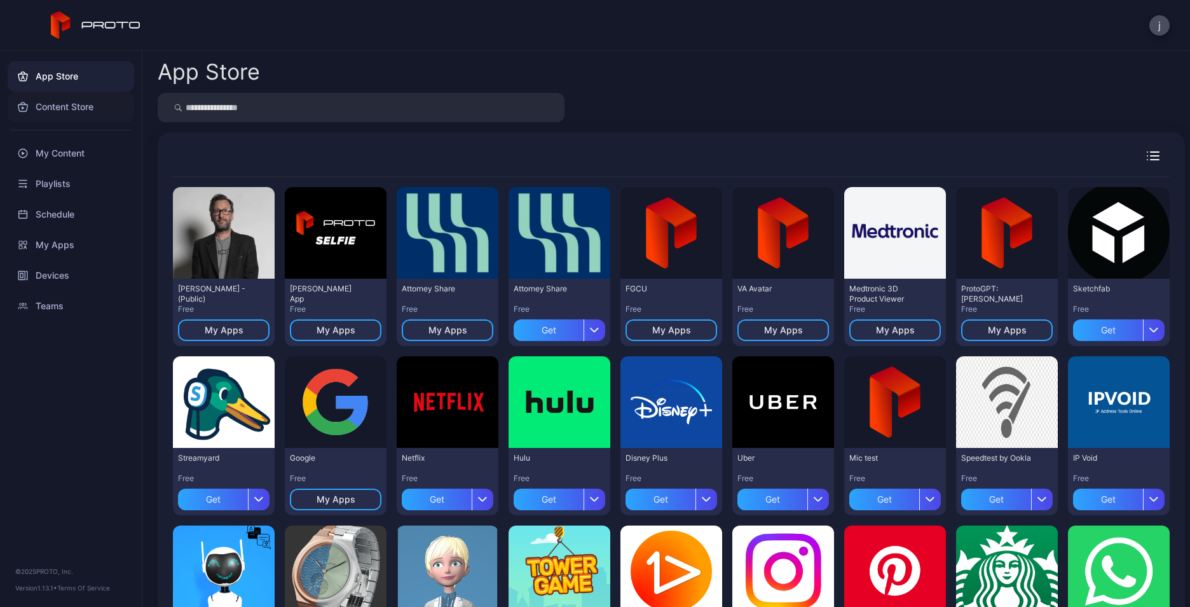
click at [49, 102] on div "Content Store" at bounding box center [71, 107] width 127 height 31
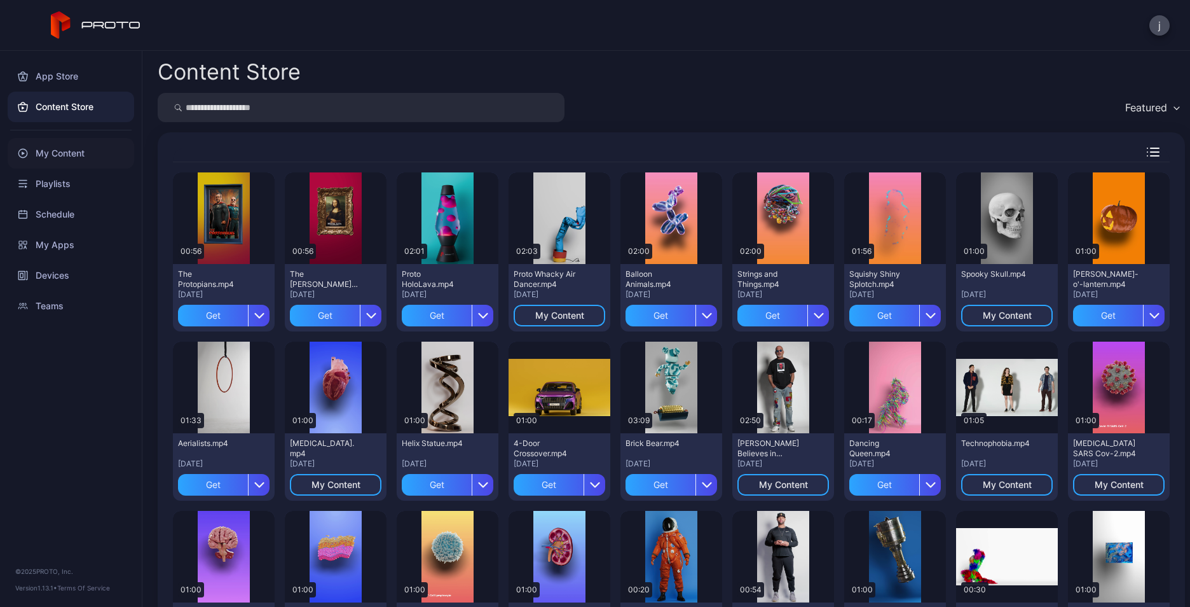
click at [66, 153] on div "My Content" at bounding box center [71, 153] width 127 height 31
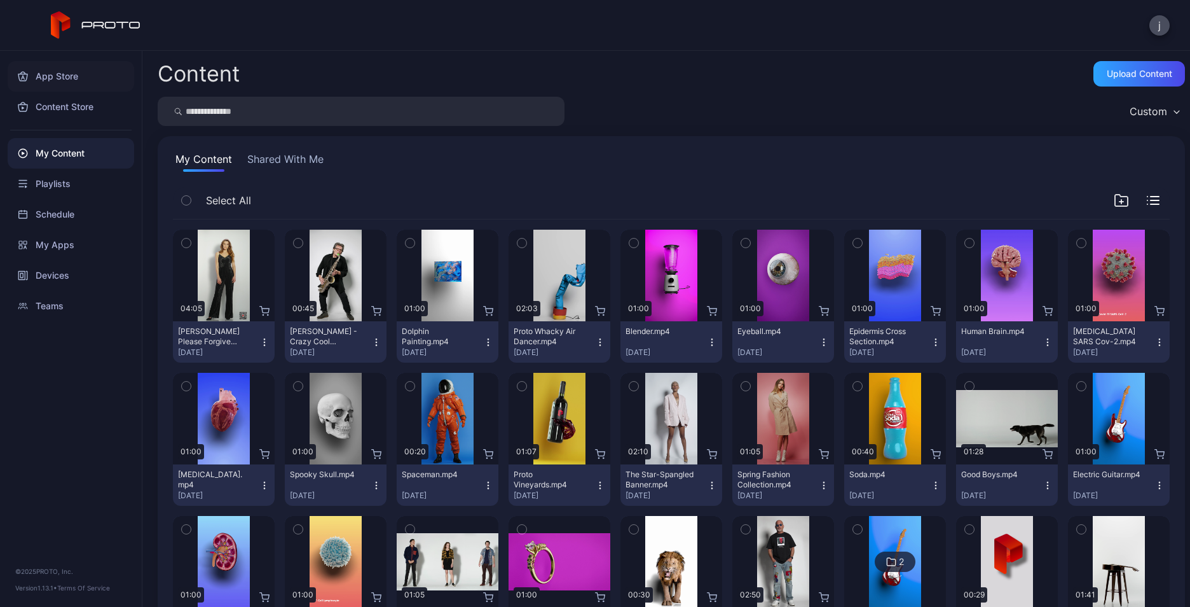
click at [55, 74] on div "App Store" at bounding box center [71, 76] width 127 height 31
